Goal: Task Accomplishment & Management: Manage account settings

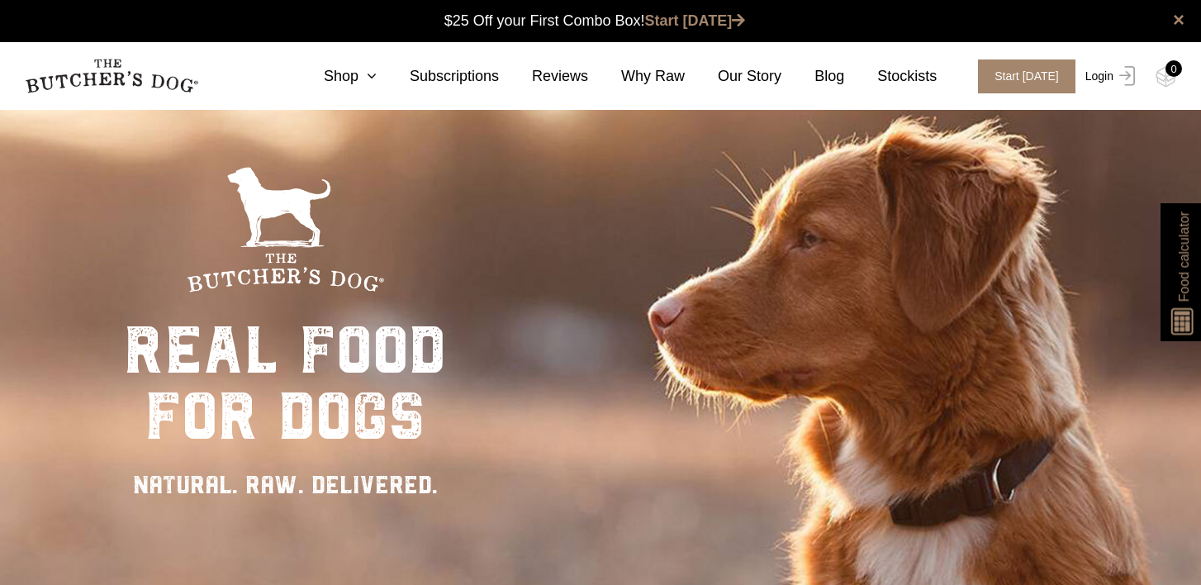
click at [1107, 76] on link "Login" at bounding box center [1109, 76] width 54 height 34
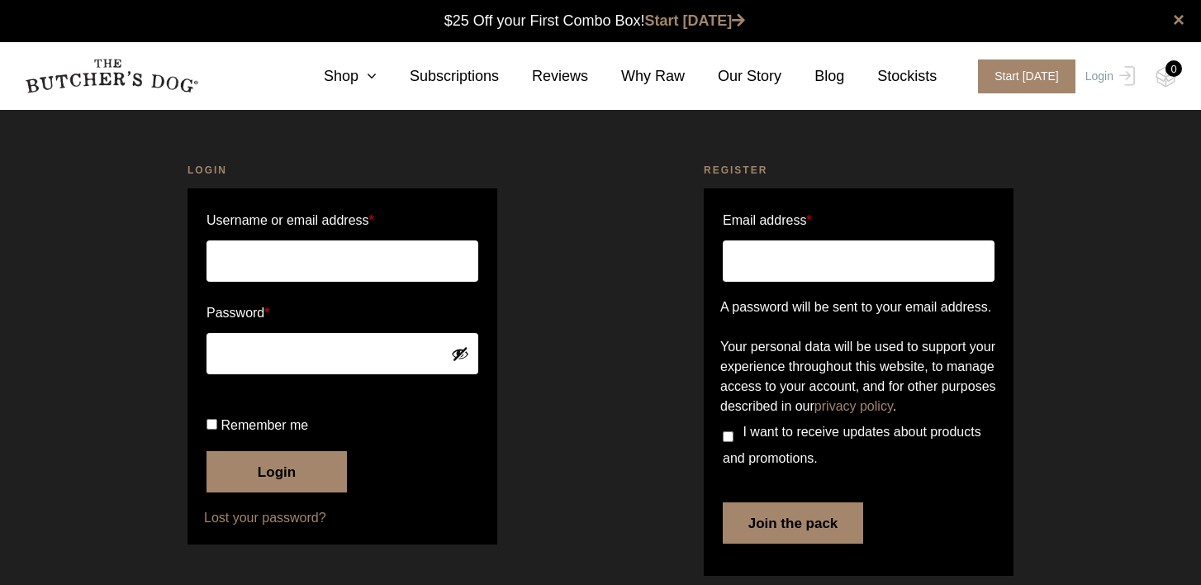
scroll to position [1, 0]
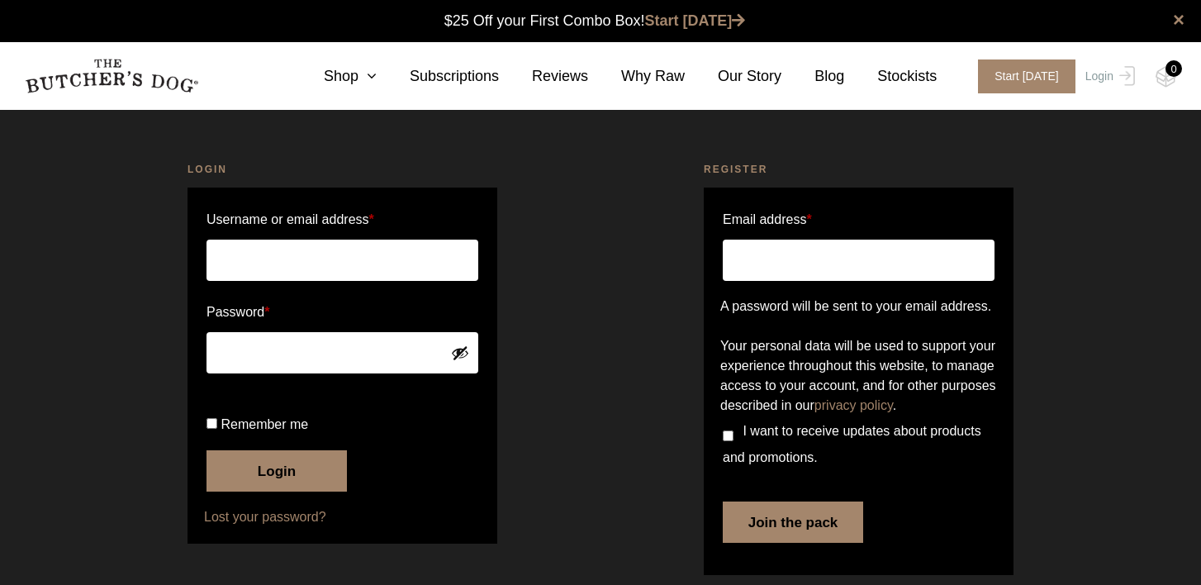
click at [336, 254] on input "Username or email address *" at bounding box center [343, 260] width 272 height 41
type input "kristielee2407@gmail.com"
click at [207, 450] on button "Login" at bounding box center [277, 470] width 140 height 41
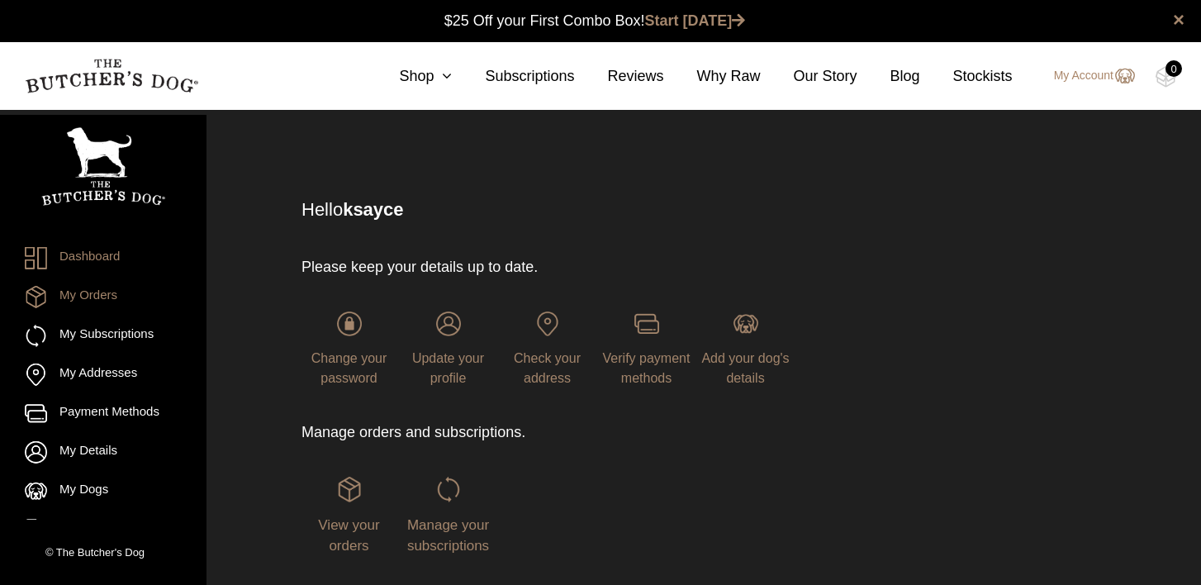
click at [92, 297] on link "My Orders" at bounding box center [103, 297] width 157 height 22
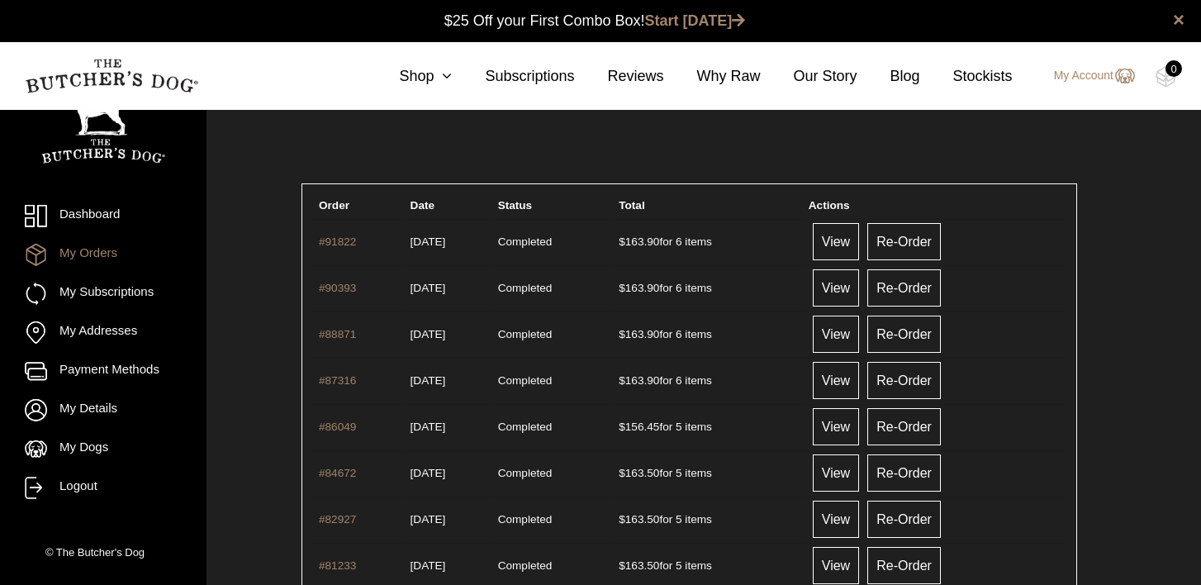
scroll to position [1, 0]
click at [855, 240] on link "View" at bounding box center [836, 240] width 46 height 37
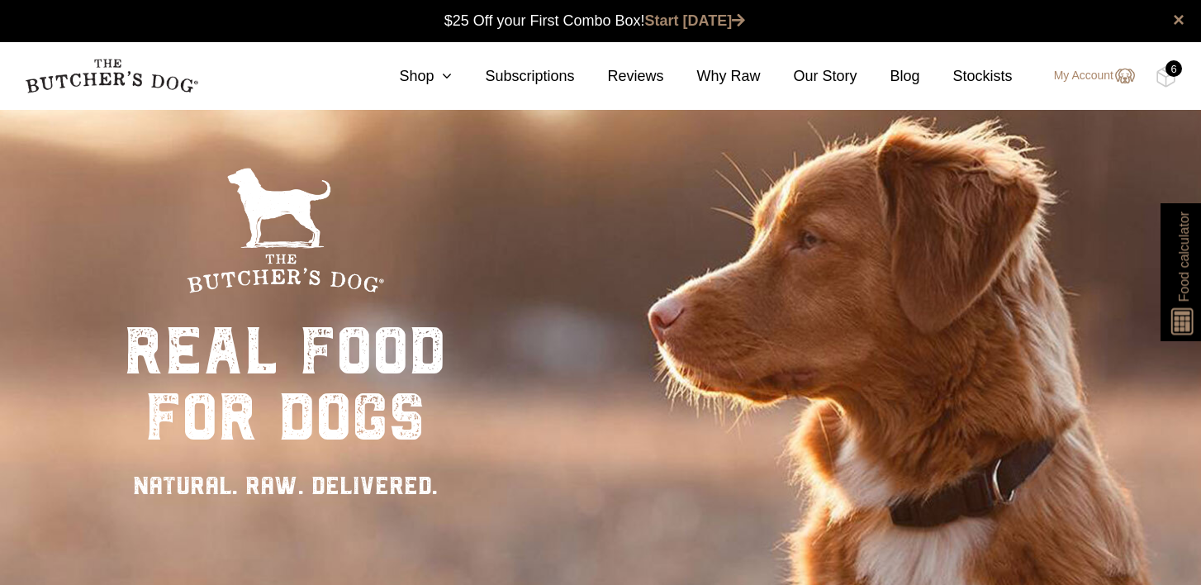
scroll to position [1, 0]
click at [1171, 75] on div "6" at bounding box center [1174, 68] width 17 height 17
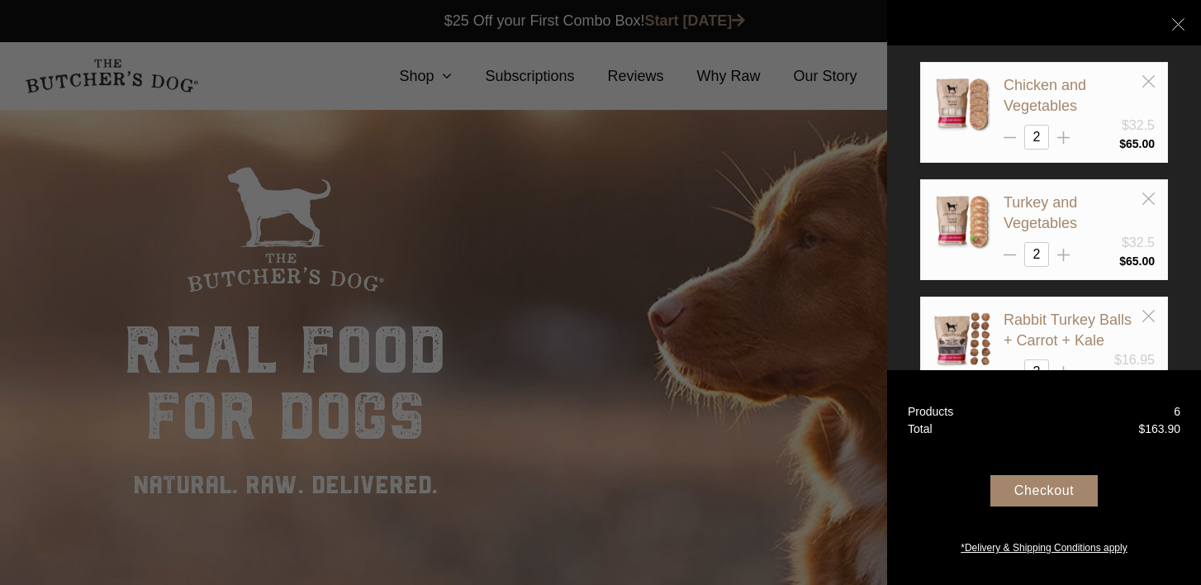
click at [1047, 492] on div "Checkout" at bounding box center [1044, 490] width 107 height 31
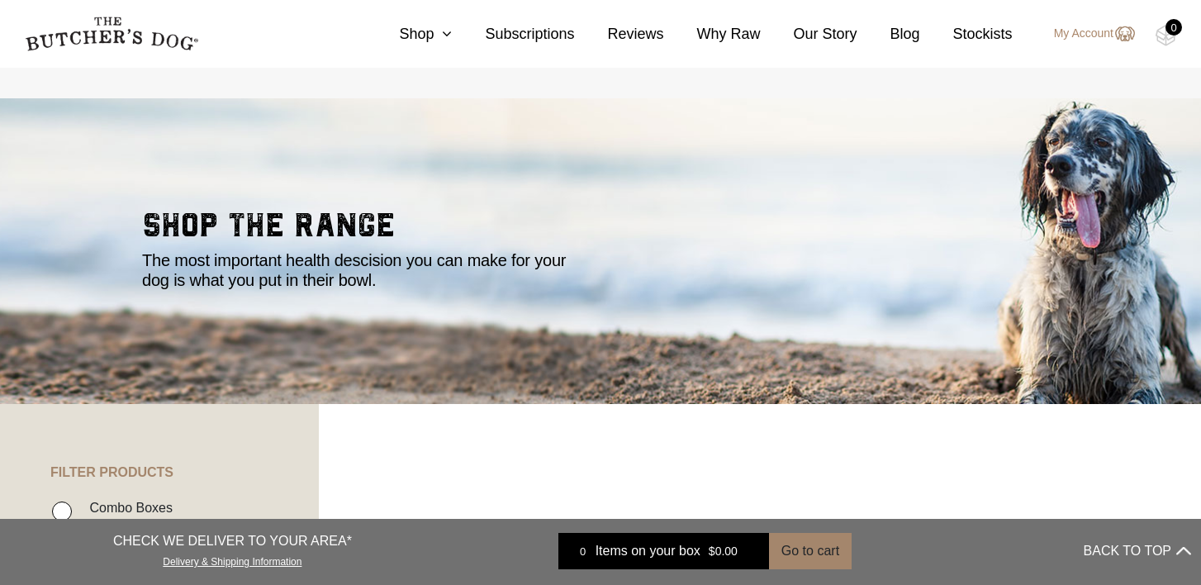
scroll to position [13, 0]
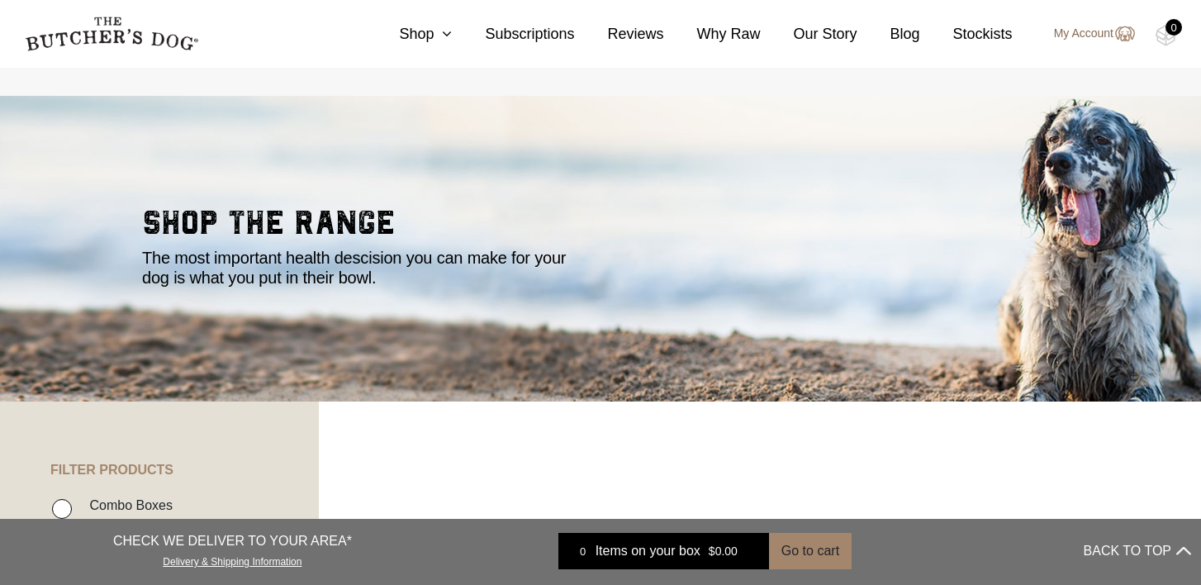
click at [1082, 35] on link "My Account" at bounding box center [1086, 34] width 97 height 20
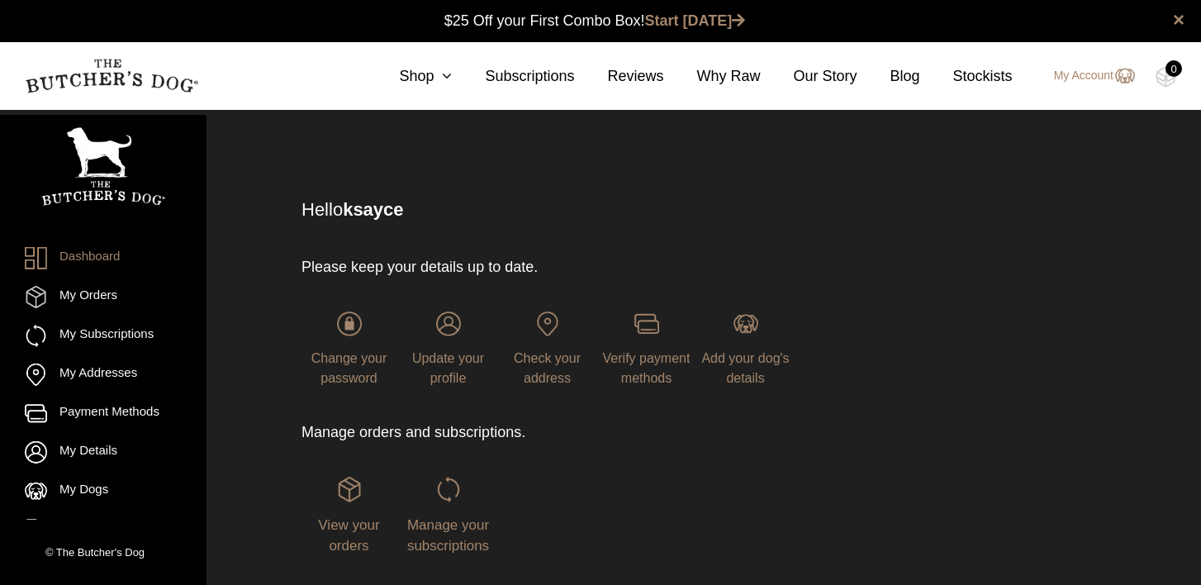
scroll to position [1, 0]
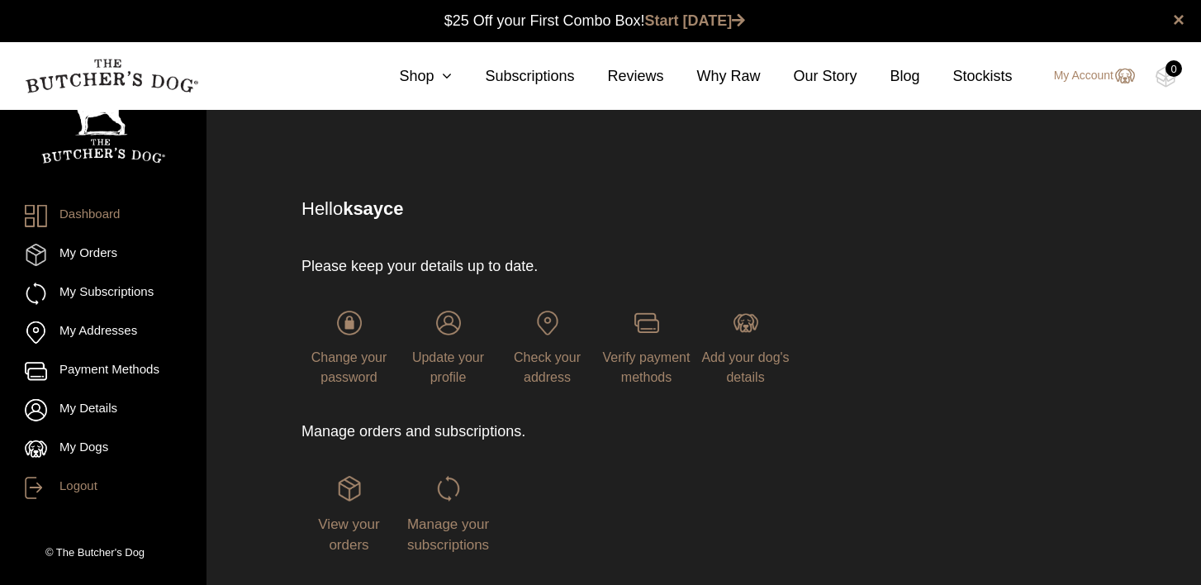
click at [71, 491] on link "Logout" at bounding box center [103, 488] width 157 height 22
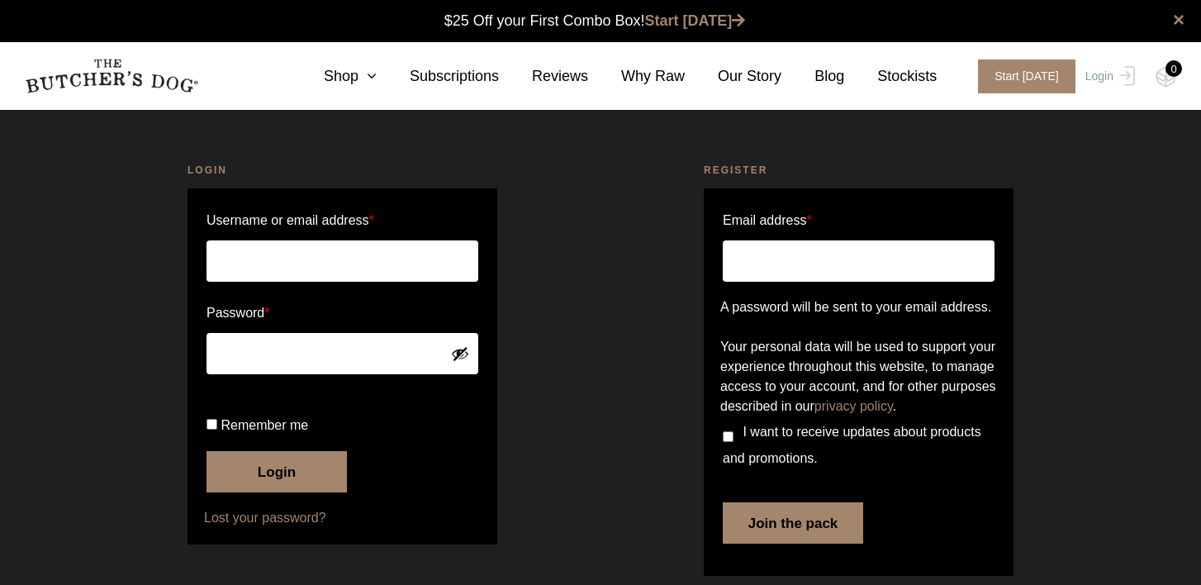
scroll to position [1, 0]
